Goal: Transaction & Acquisition: Obtain resource

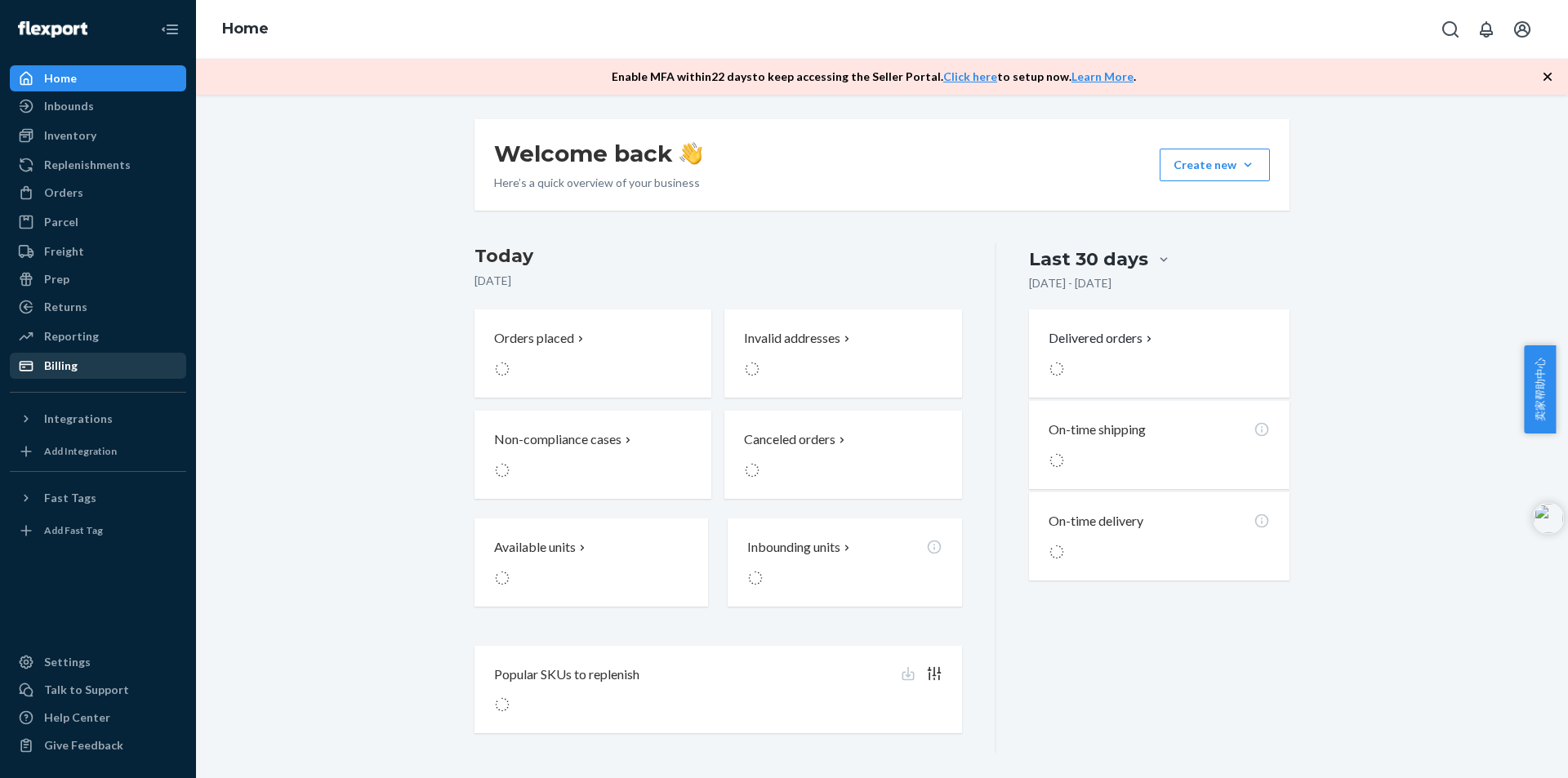
click at [54, 364] on div "Billing" at bounding box center [60, 365] width 33 height 16
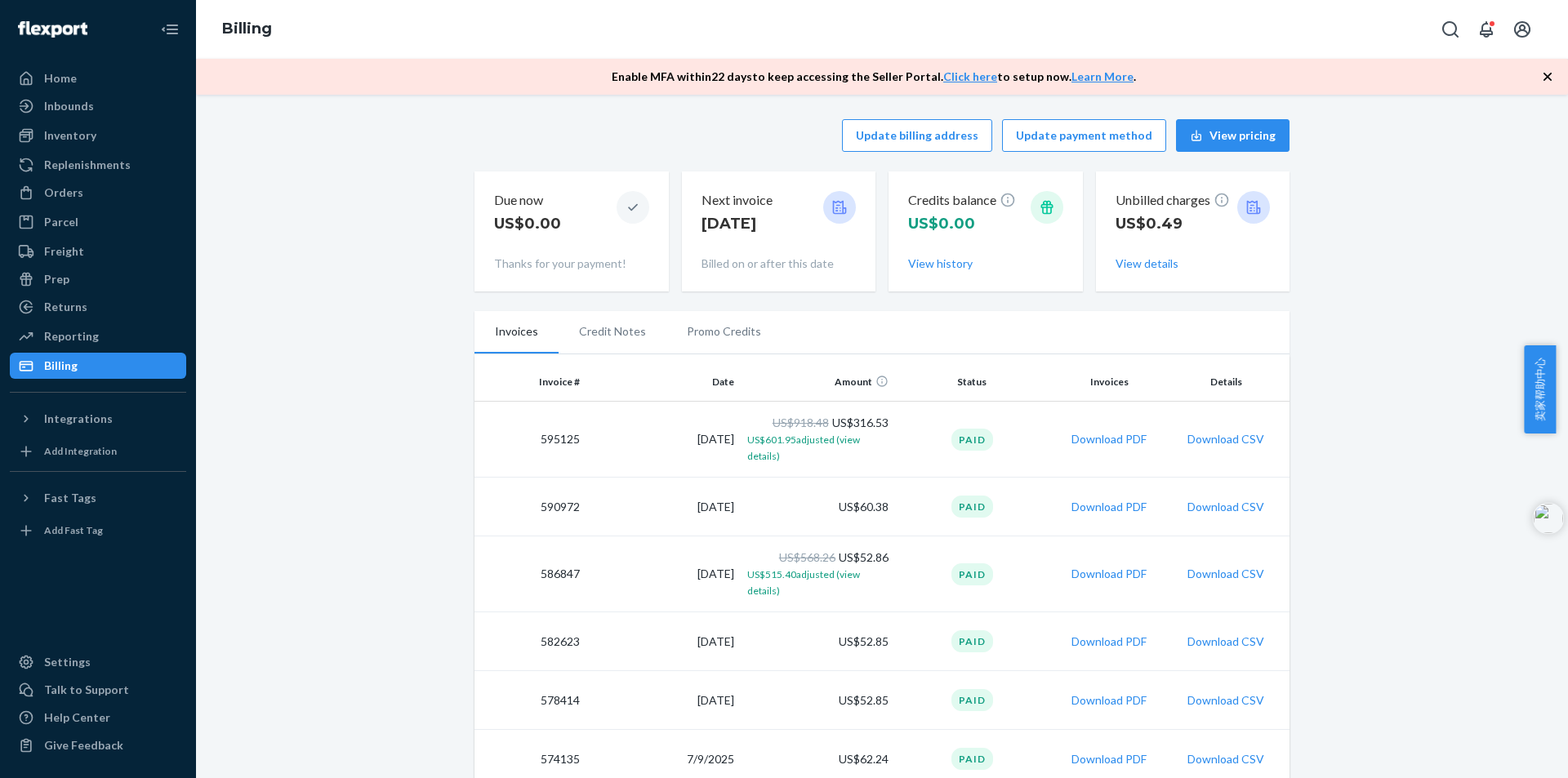
click at [1099, 440] on button "Download PDF" at bounding box center [1109, 439] width 75 height 16
click at [86, 693] on div "Talk to Support" at bounding box center [86, 689] width 85 height 16
click at [78, 692] on div "Talk to Support" at bounding box center [86, 689] width 85 height 16
click at [70, 688] on div "Talk to Support" at bounding box center [86, 689] width 85 height 16
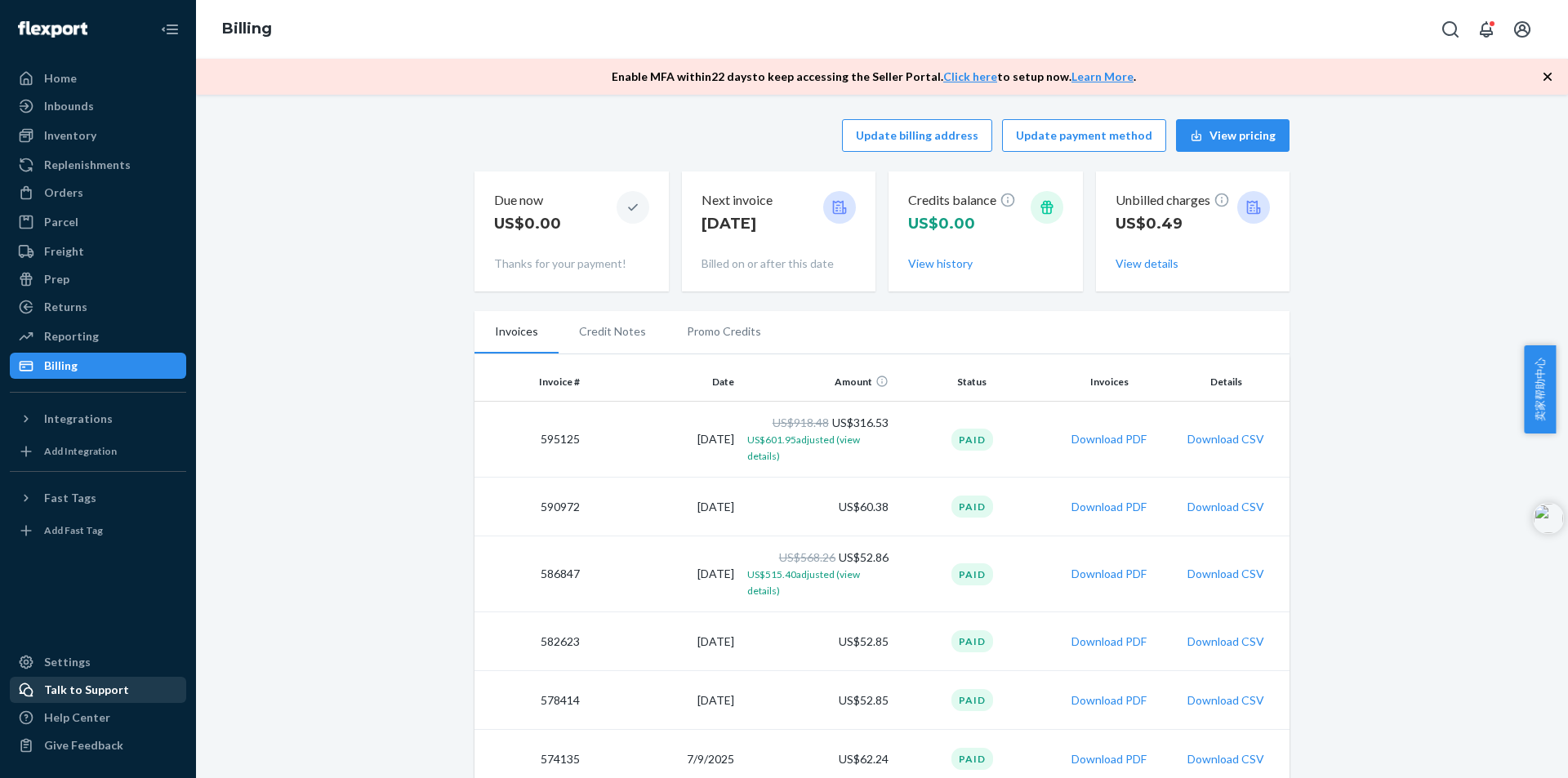
click at [62, 688] on div "Talk to Support" at bounding box center [86, 689] width 85 height 16
click at [60, 688] on div "Talk to Support" at bounding box center [86, 689] width 85 height 16
click at [1532, 16] on button "Open account menu" at bounding box center [1522, 30] width 32 height 32
click at [1467, 178] on div "Log out" at bounding box center [1484, 175] width 123 height 30
